Goal: Task Accomplishment & Management: Manage account settings

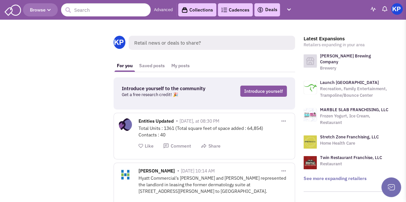
click at [268, 10] on link "Deals" at bounding box center [267, 10] width 20 height 8
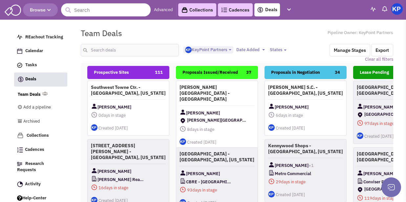
select select "1900"
select select
click at [150, 51] on input "text" at bounding box center [130, 50] width 98 height 12
type input "brooklyn par"
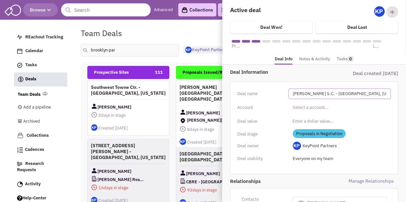
click at [297, 94] on input "[PERSON_NAME] S.C. - [GEOGRAPHIC_DATA], [US_STATE]" at bounding box center [339, 94] width 102 height 10
type input "[PERSON_NAME] Hwy S.C. - [GEOGRAPHIC_DATA], [US_STATE]"
click at [309, 59] on link "Notes & Activity" at bounding box center [314, 59] width 31 height 10
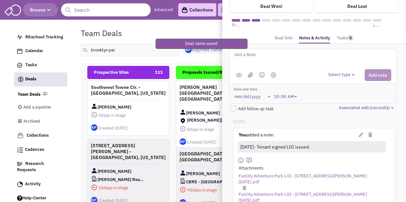
scroll to position [33, 0]
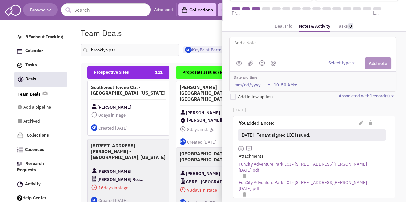
click at [183, 32] on div "Team Deals Pipeline Owner: KeyPoint Partners" at bounding box center [236, 33] width 321 height 15
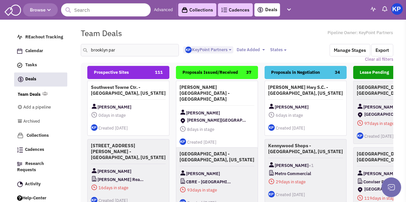
drag, startPoint x: 400, startPoint y: 9, endPoint x: 399, endPoint y: 12, distance: 3.8
click at [400, 9] on img at bounding box center [396, 8] width 11 height 11
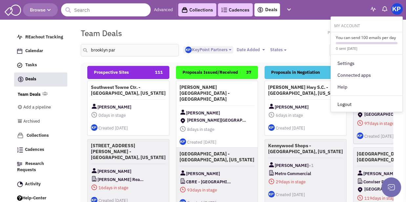
click at [368, 103] on link "Logout" at bounding box center [367, 104] width 72 height 12
